Goal: Task Accomplishment & Management: Manage account settings

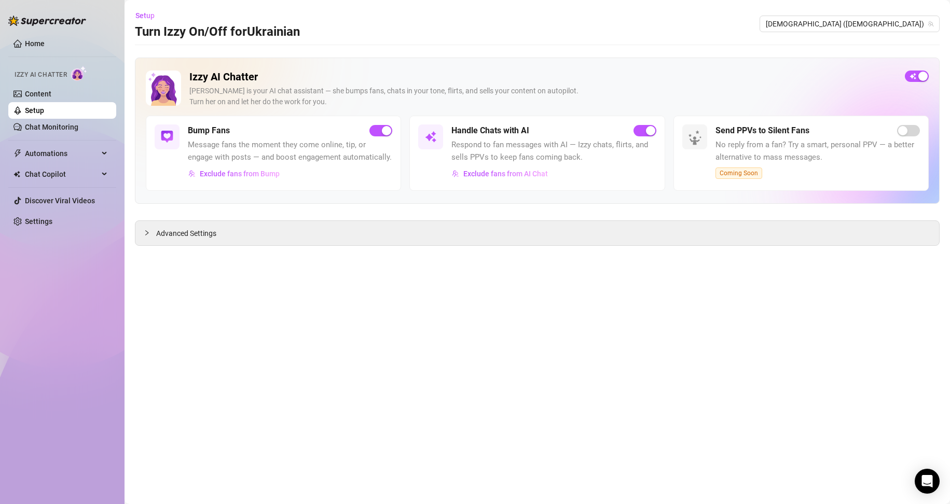
click at [525, 82] on div "Izzy AI Chatter [PERSON_NAME] is your AI chat assistant — she bumps fans, chats…" at bounding box center [537, 93] width 783 height 45
click at [525, 77] on span "button" at bounding box center [917, 76] width 24 height 11
click at [44, 112] on link "Setup" at bounding box center [34, 110] width 19 height 8
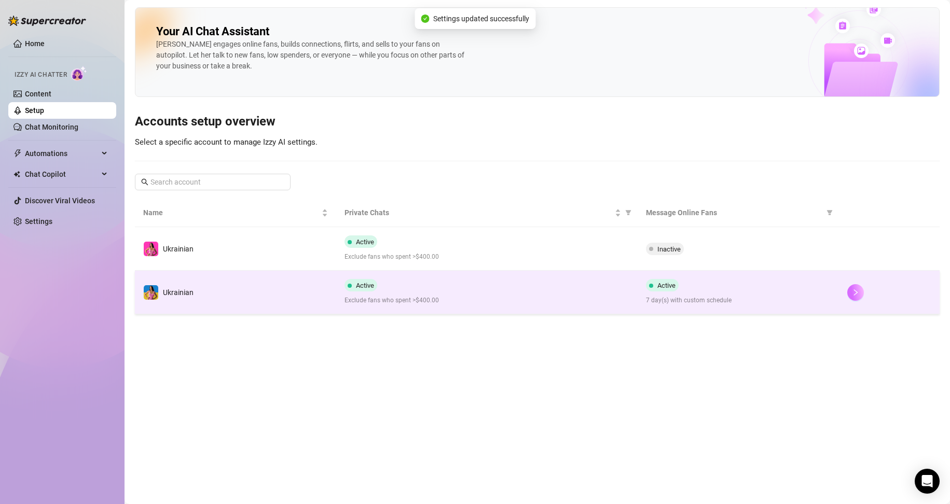
click at [525, 289] on icon "right" at bounding box center [855, 292] width 7 height 7
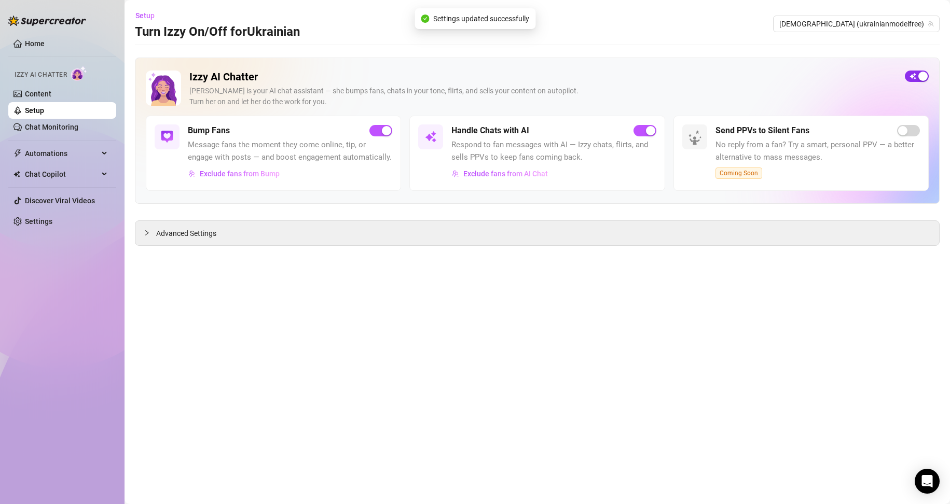
click at [525, 78] on span "button" at bounding box center [917, 76] width 24 height 11
click at [44, 110] on link "Setup" at bounding box center [34, 110] width 19 height 8
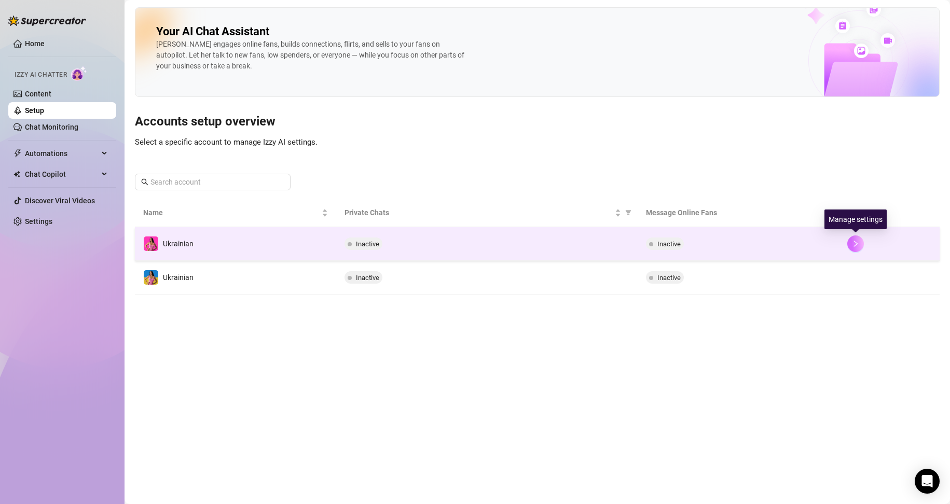
click at [525, 243] on icon "right" at bounding box center [856, 244] width 4 height 6
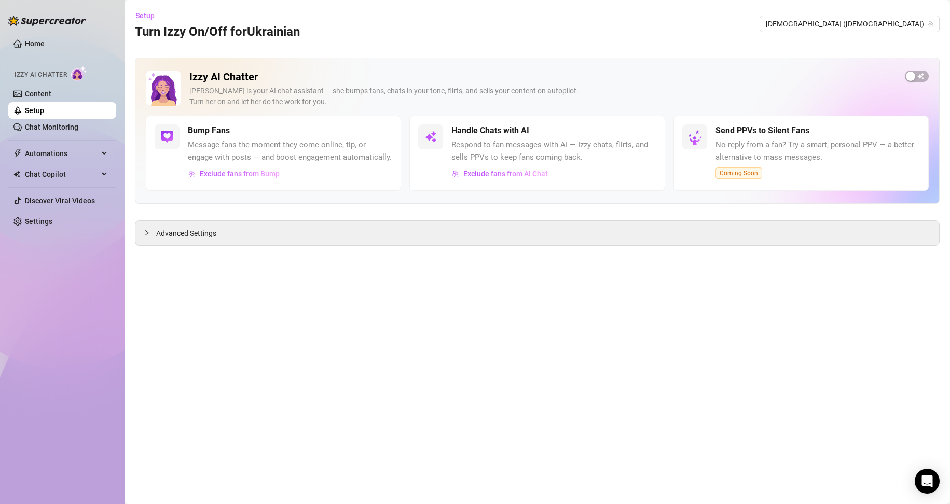
click at [44, 115] on link "Setup" at bounding box center [34, 110] width 19 height 8
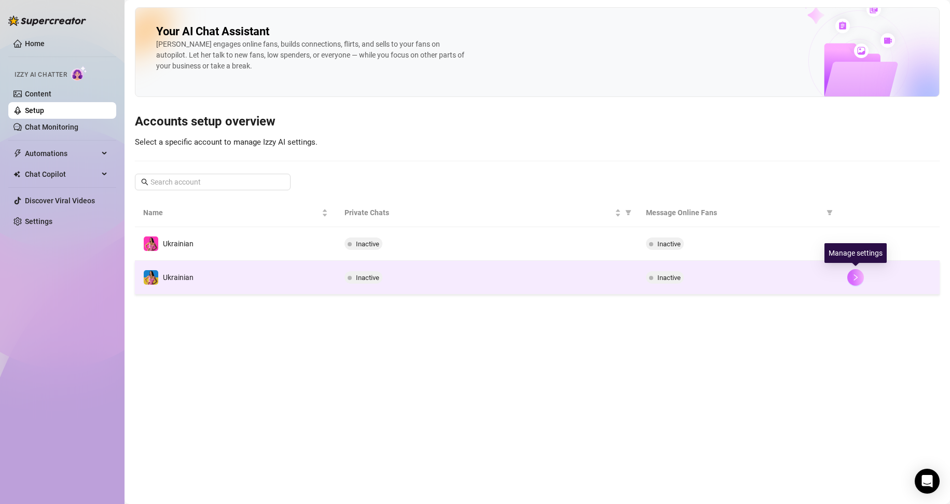
click at [525, 275] on icon "right" at bounding box center [855, 277] width 7 height 7
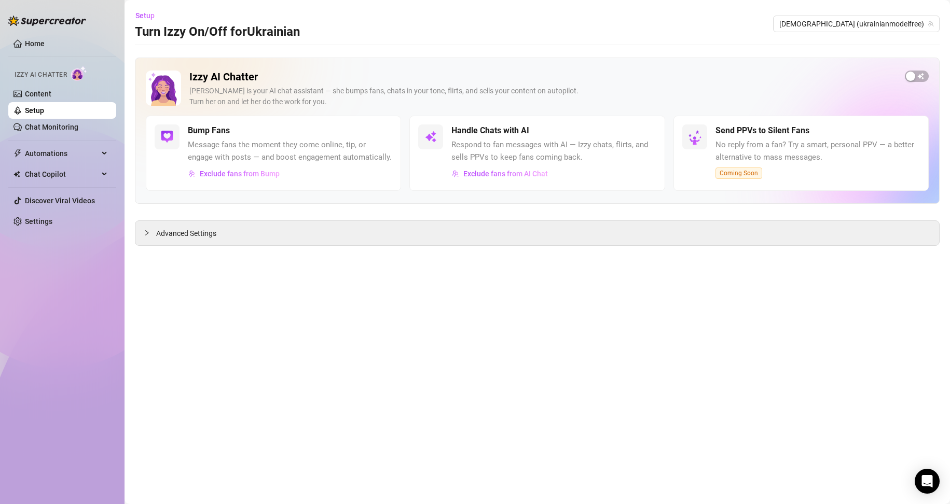
click at [44, 110] on link "Setup" at bounding box center [34, 110] width 19 height 8
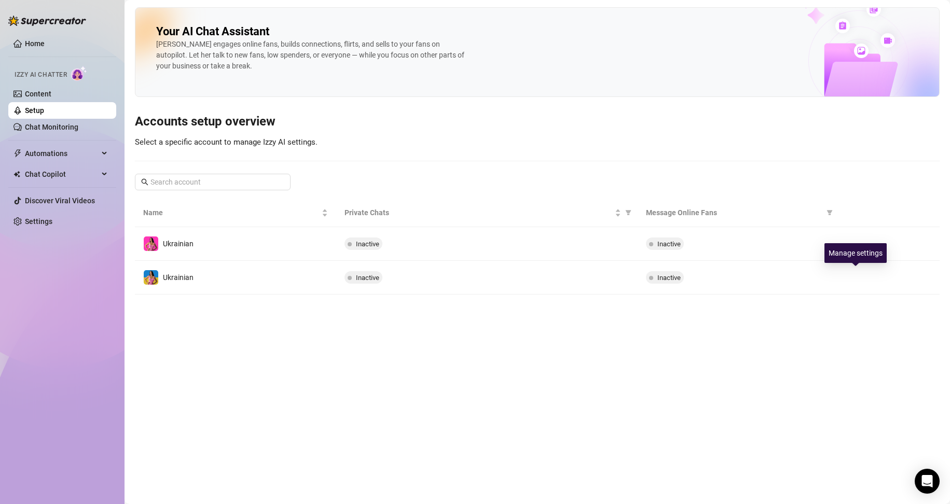
click at [525, 281] on icon "right" at bounding box center [855, 277] width 7 height 7
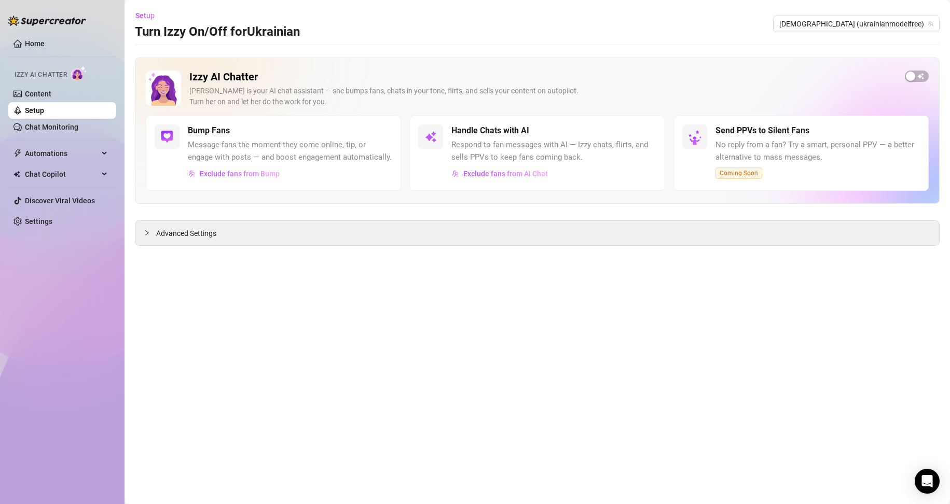
click at [44, 109] on link "Setup" at bounding box center [34, 110] width 19 height 8
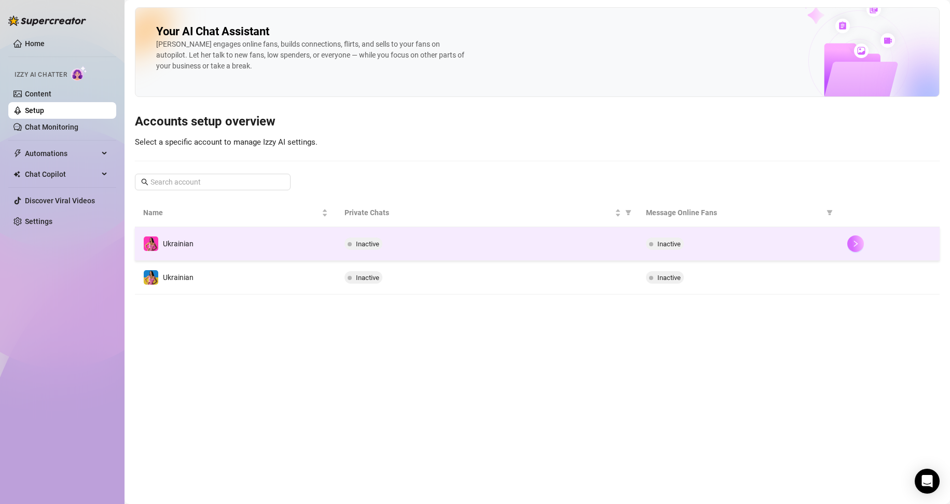
click at [525, 245] on icon "right" at bounding box center [855, 243] width 7 height 7
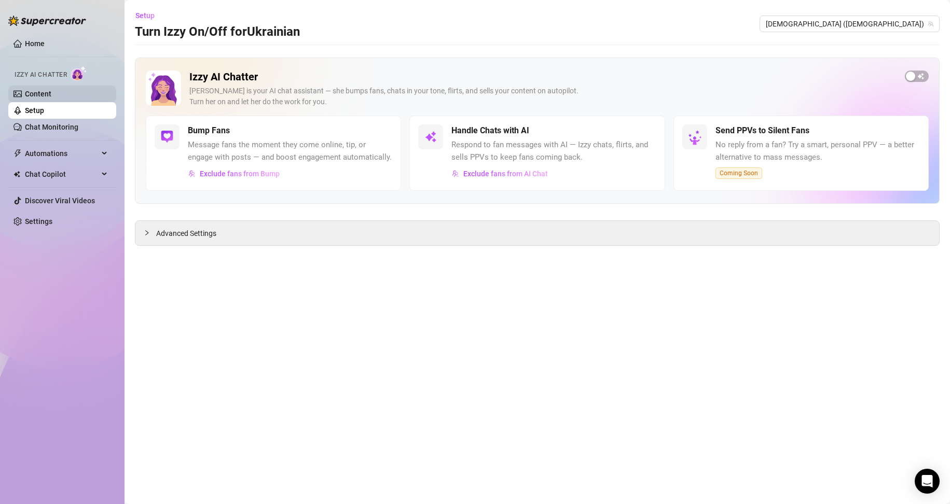
click at [44, 110] on link "Setup" at bounding box center [34, 110] width 19 height 8
